Goal: Information Seeking & Learning: Learn about a topic

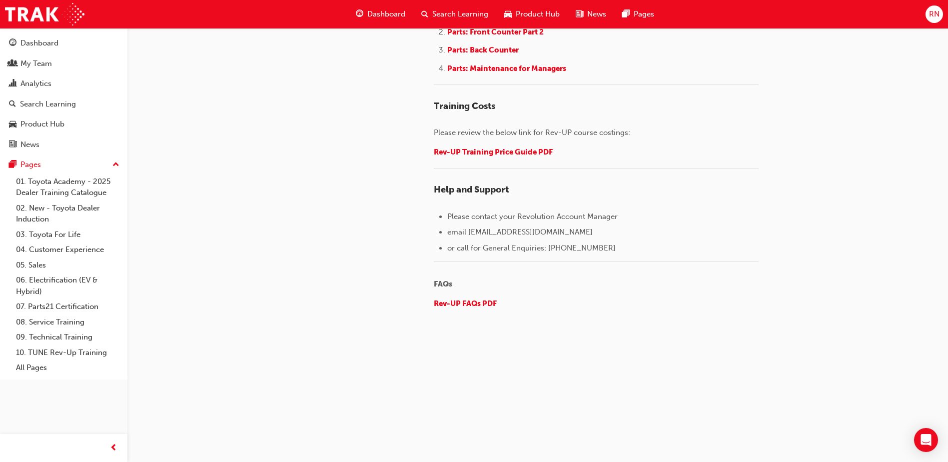
scroll to position [1336, 0]
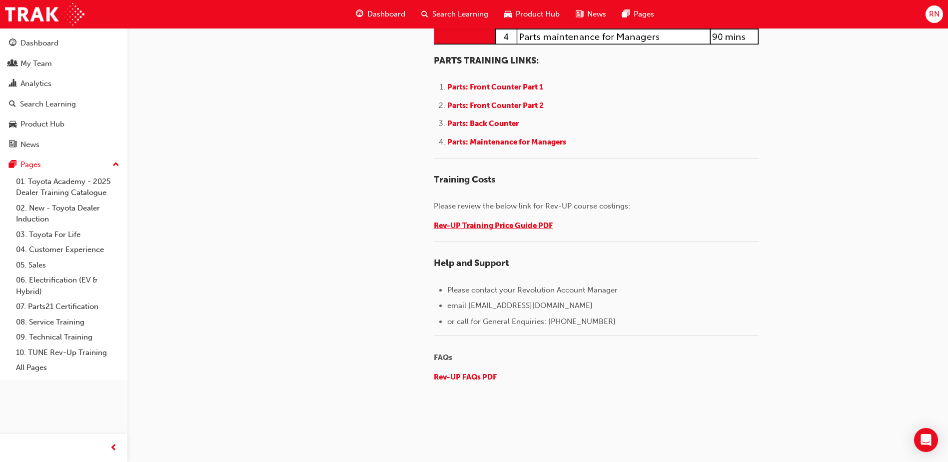
click at [489, 230] on span "Rev-UP Training Price Guide PDF" at bounding box center [493, 225] width 119 height 9
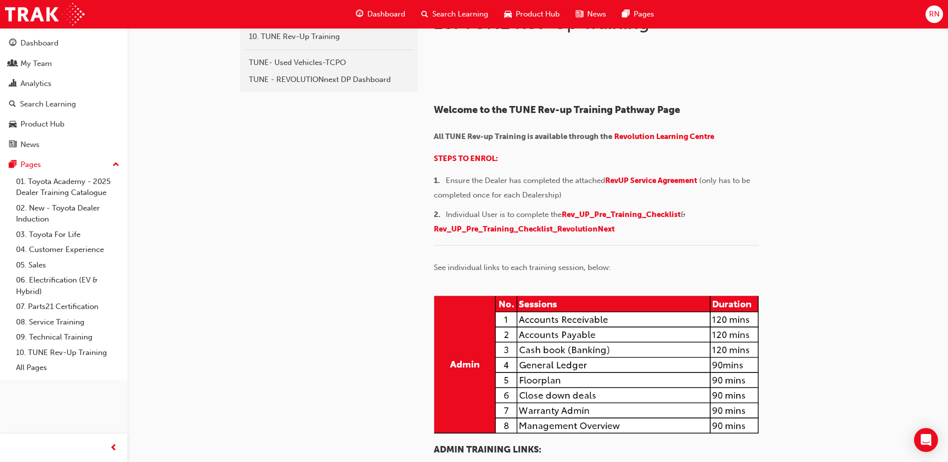
scroll to position [150, 0]
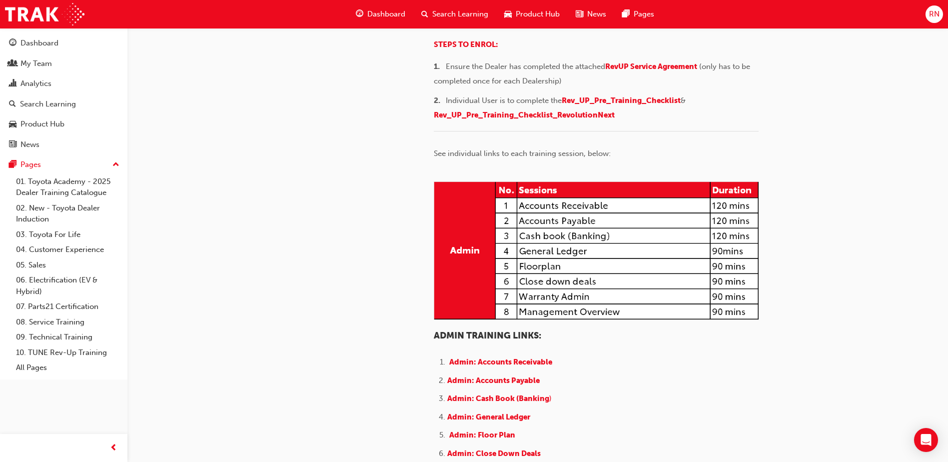
click at [655, 27] on span "Revolution Learning Centre" at bounding box center [664, 22] width 100 height 9
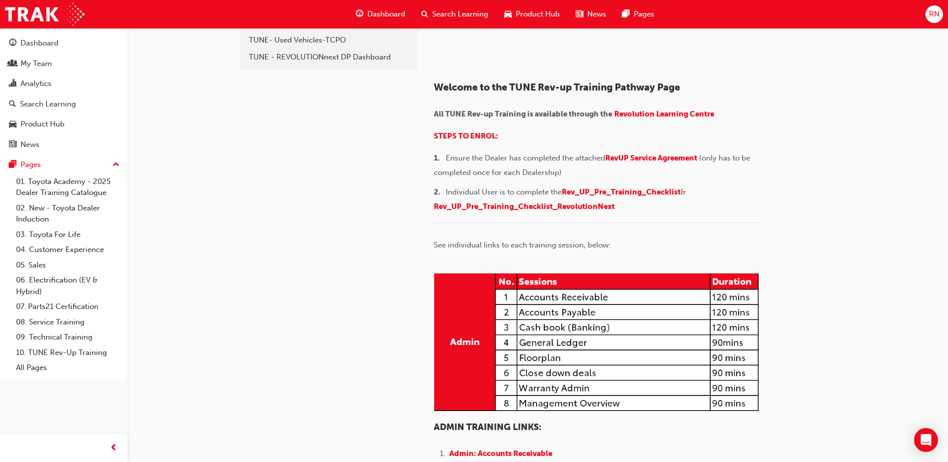
scroll to position [150, 0]
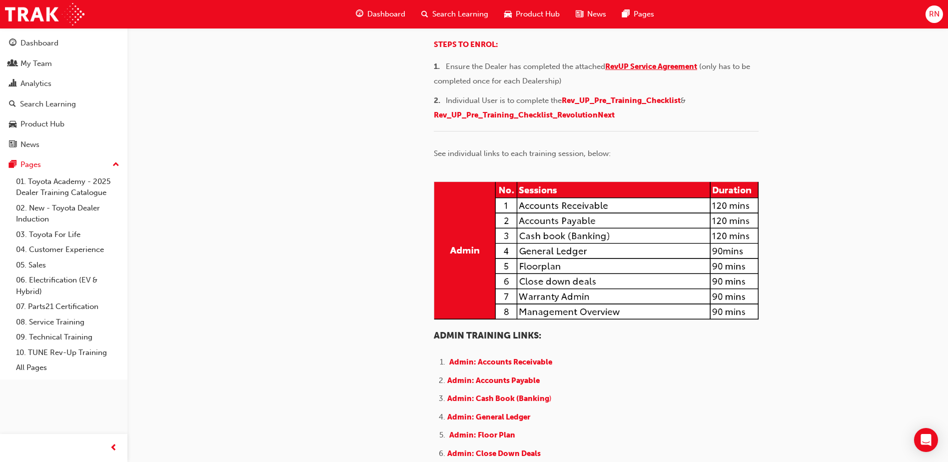
click at [667, 71] on span "RevUP Service Agreement" at bounding box center [651, 66] width 92 height 9
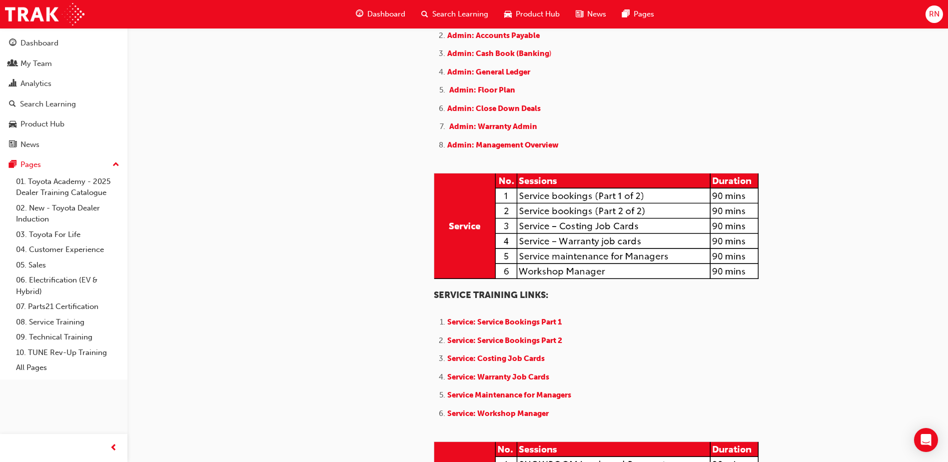
scroll to position [600, 0]
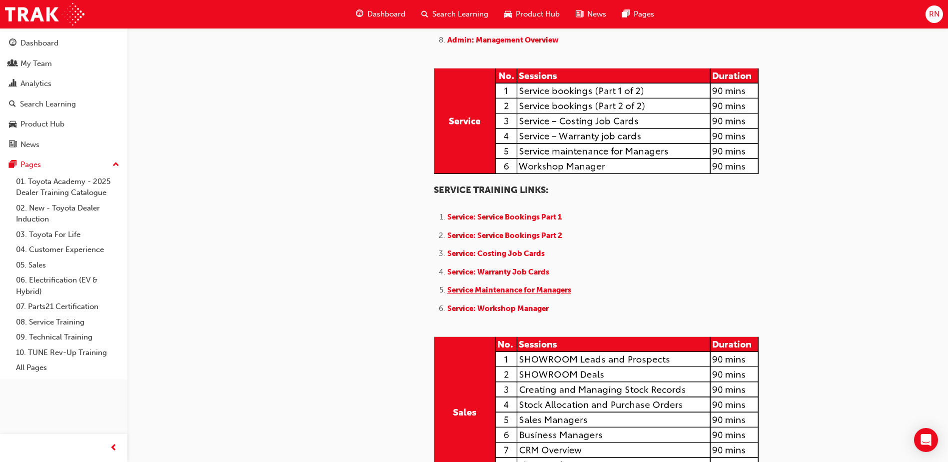
click at [517, 294] on span "Service Maintenance for Managers" at bounding box center [509, 289] width 124 height 9
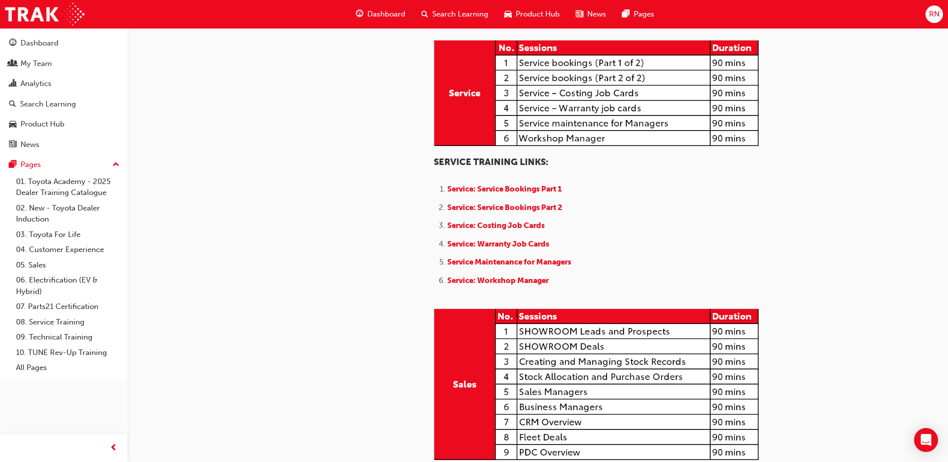
scroll to position [650, 0]
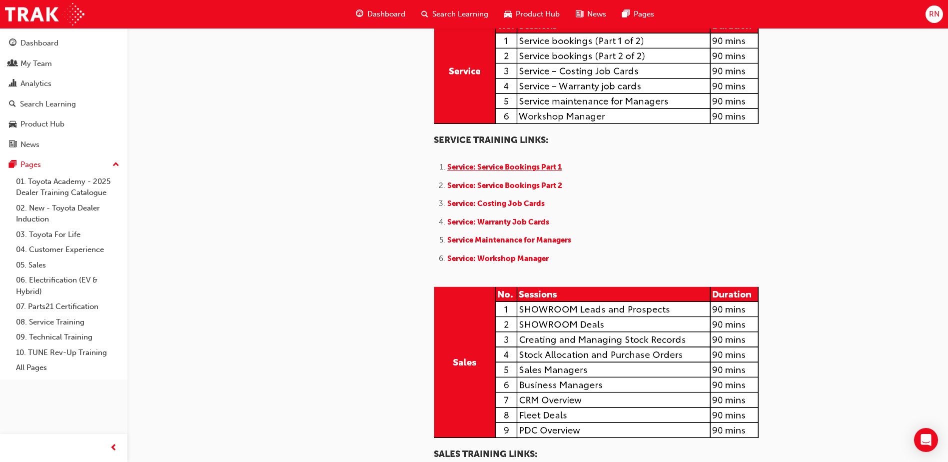
click at [534, 171] on span "Service: Service Bookings Part 1" at bounding box center [504, 166] width 114 height 9
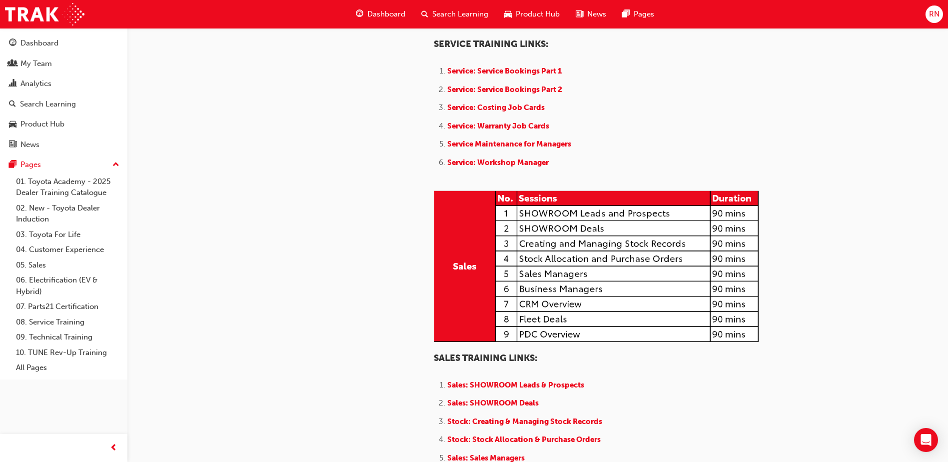
scroll to position [850, 0]
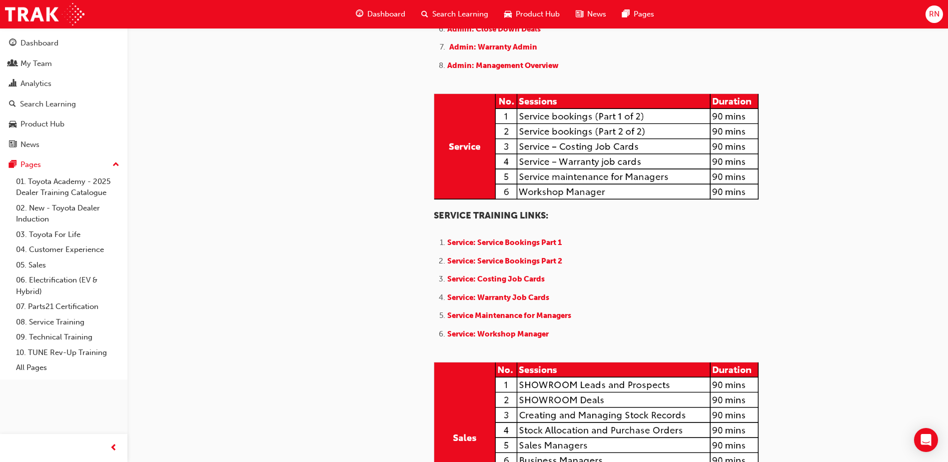
scroll to position [700, 0]
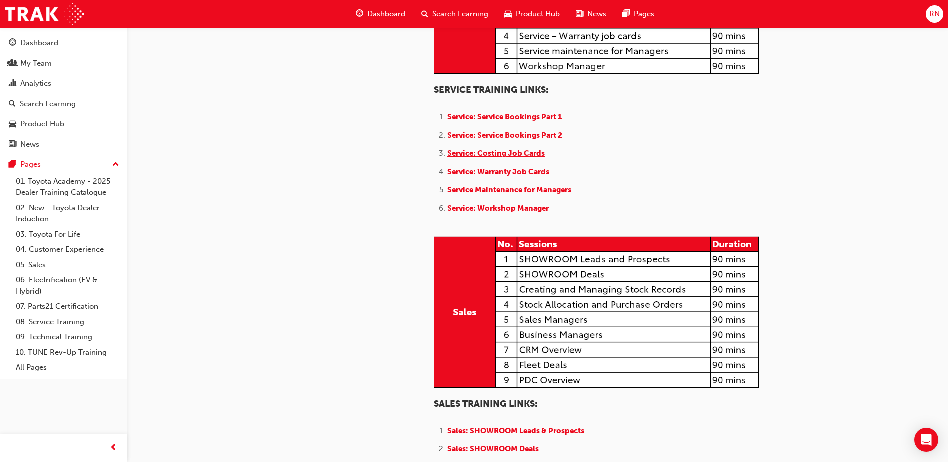
click at [477, 158] on span "Service: Costing Job Cards" at bounding box center [495, 153] width 97 height 9
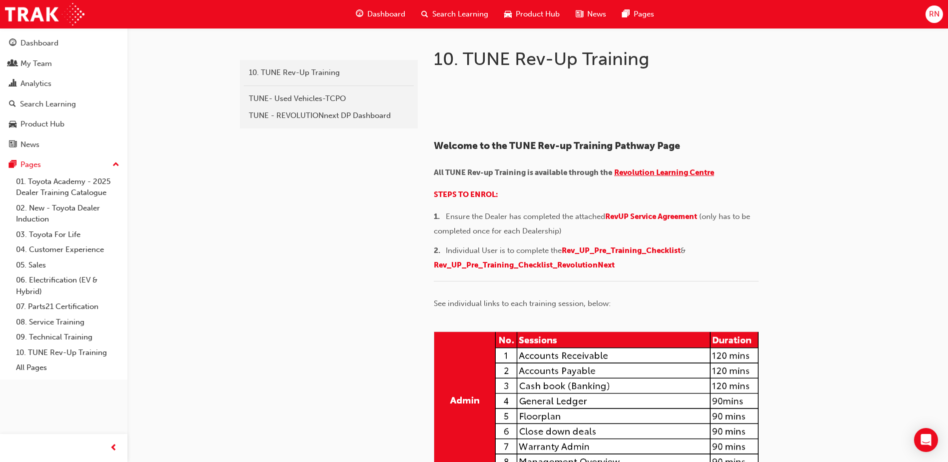
click at [650, 177] on span "Revolution Learning Centre" at bounding box center [664, 172] width 100 height 9
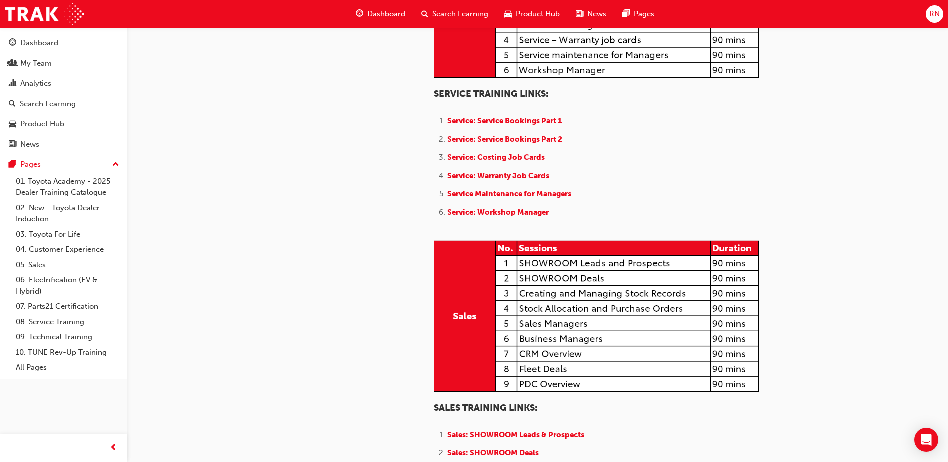
scroll to position [700, 0]
